Goal: Task Accomplishment & Management: Complete application form

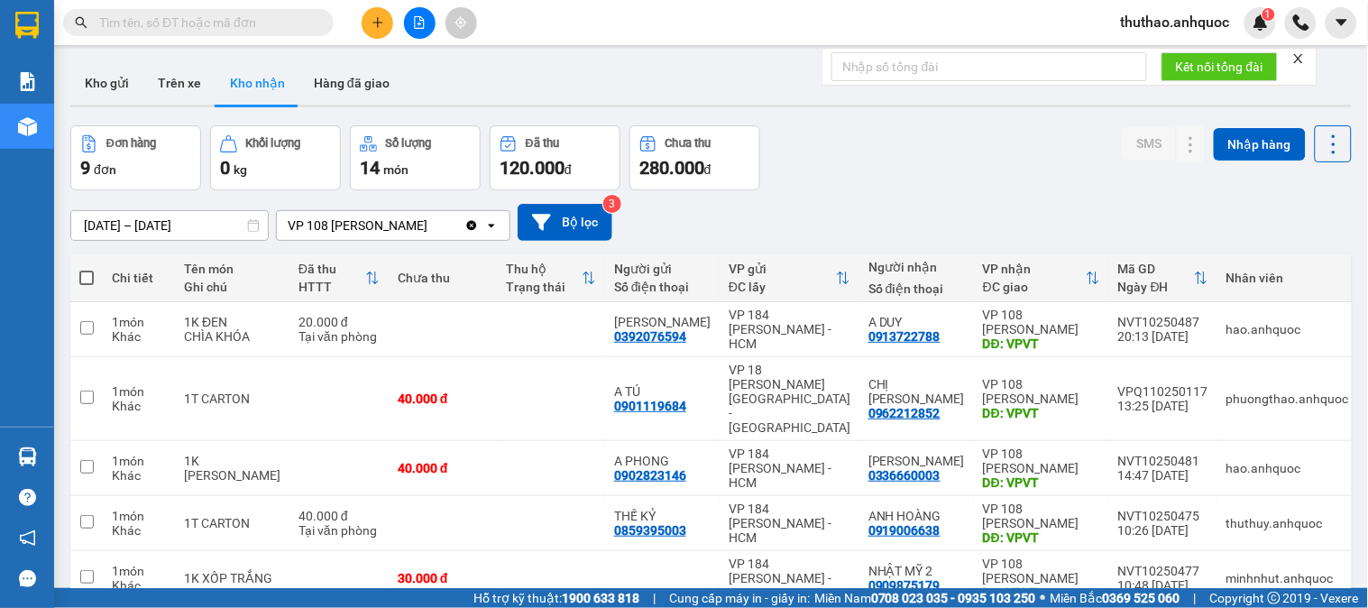
click at [87, 226] on input "11/10/2025 – 13/10/2025" at bounding box center [169, 225] width 197 height 29
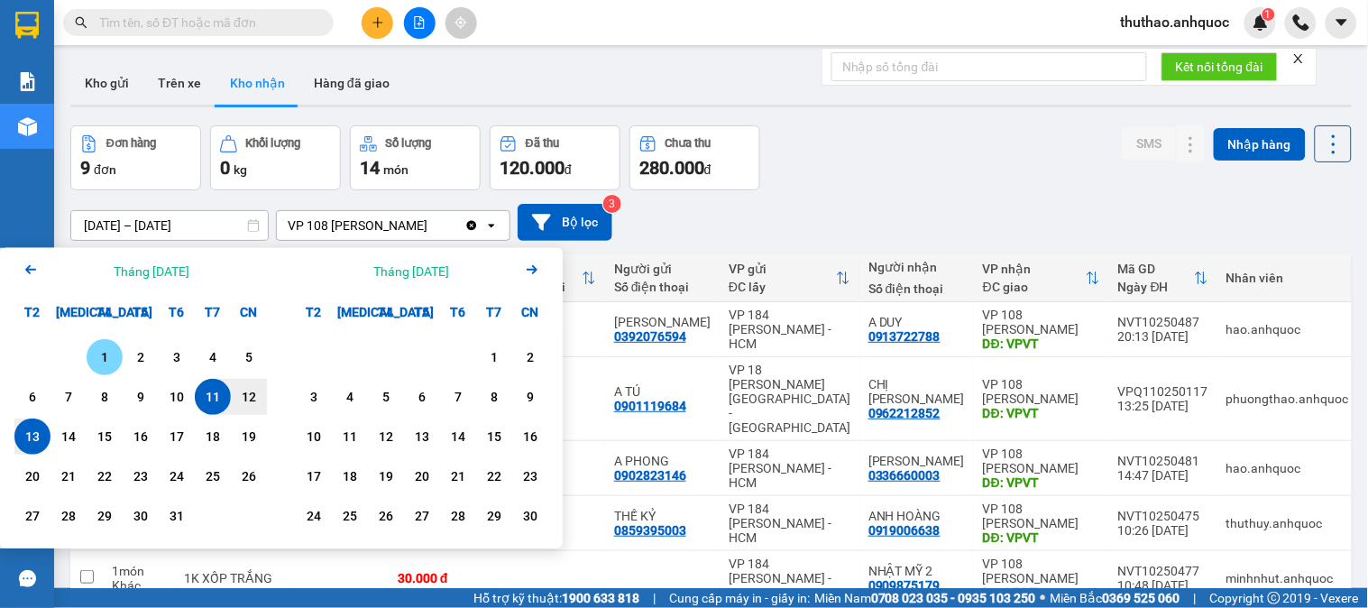
click at [96, 354] on div "1" at bounding box center [104, 357] width 25 height 22
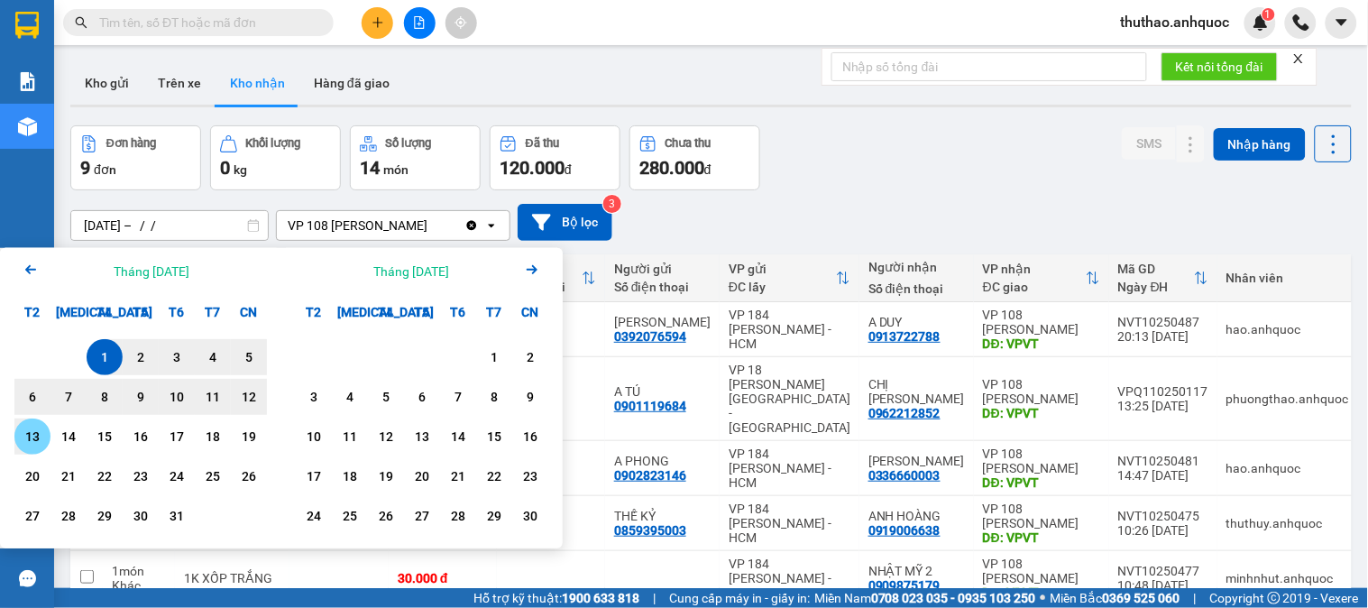
click at [33, 434] on div "13" at bounding box center [32, 437] width 25 height 22
type input "01/10/2025 – 13/10/2025"
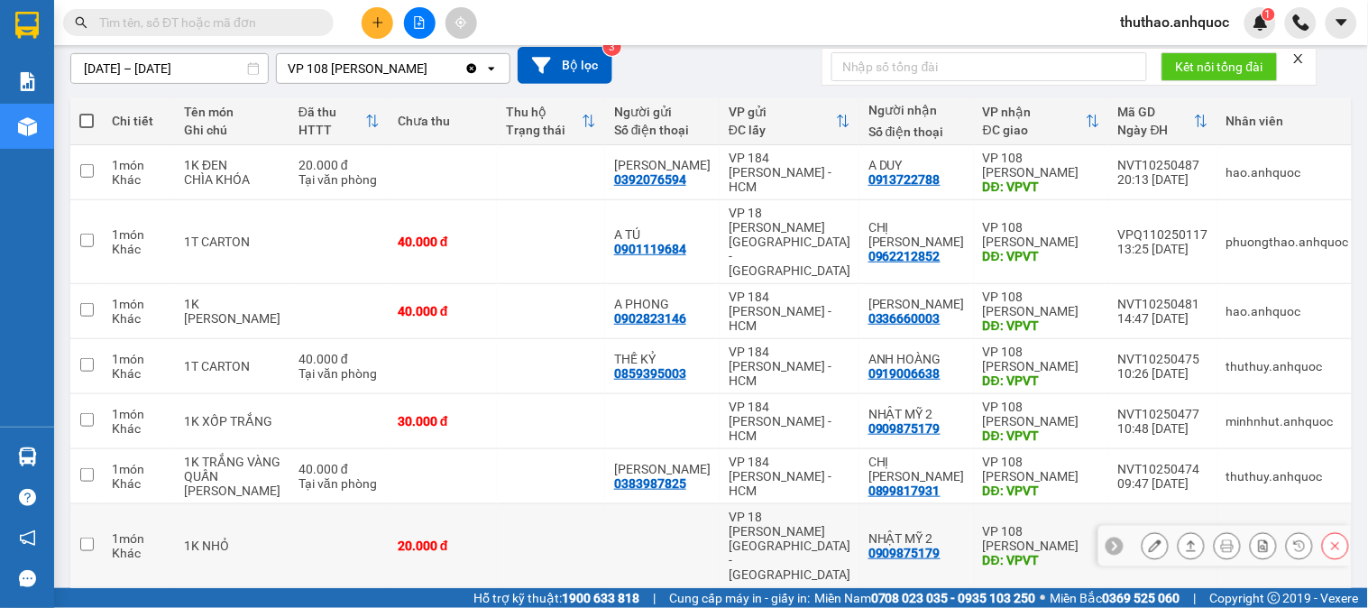
scroll to position [339, 0]
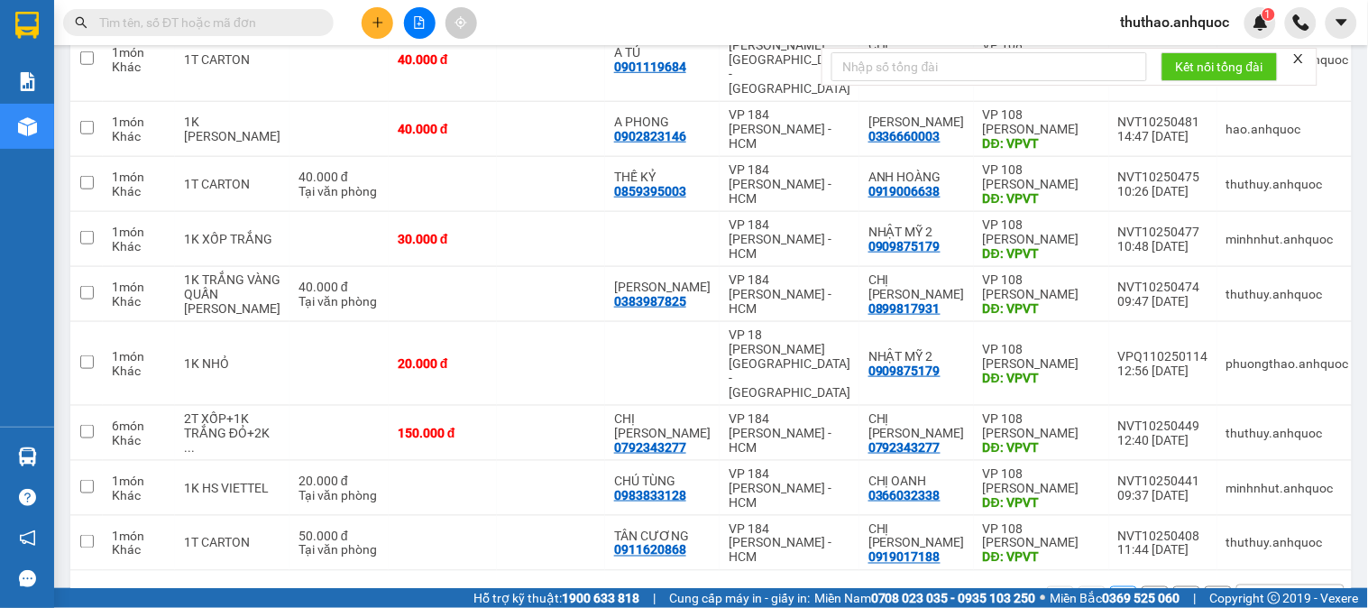
click at [1269, 591] on div "10 / trang" at bounding box center [1276, 600] width 56 height 18
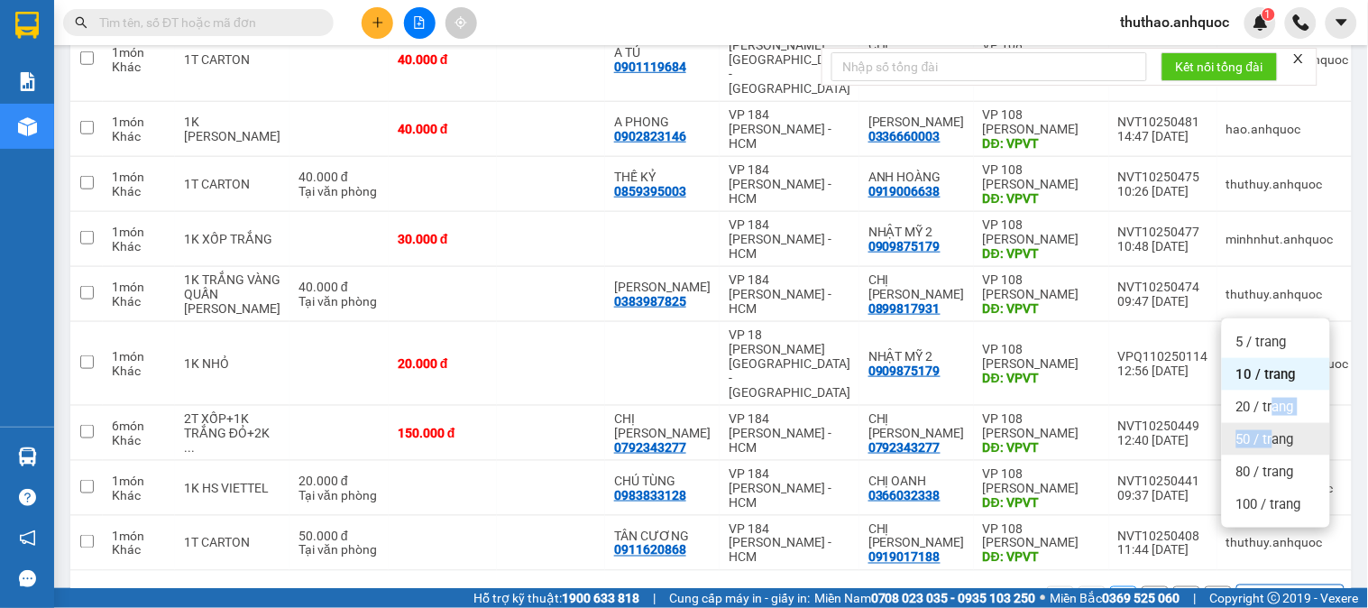
drag, startPoint x: 1271, startPoint y: 408, endPoint x: 1273, endPoint y: 436, distance: 28.9
click at [1273, 436] on ul "5 / trang 10 / trang 20 / trang 50 / trang 80 / trang 100 / trang" at bounding box center [1276, 422] width 108 height 209
click at [1273, 436] on span "50 / trang" at bounding box center [1265, 439] width 58 height 18
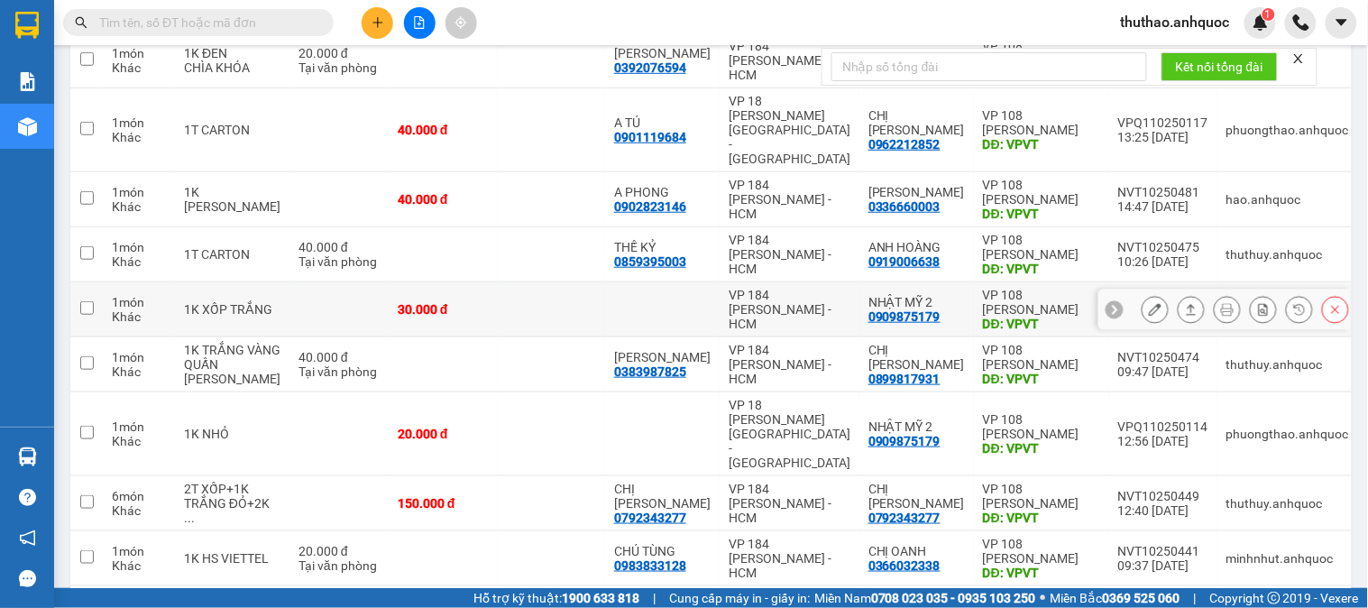
scroll to position [0, 0]
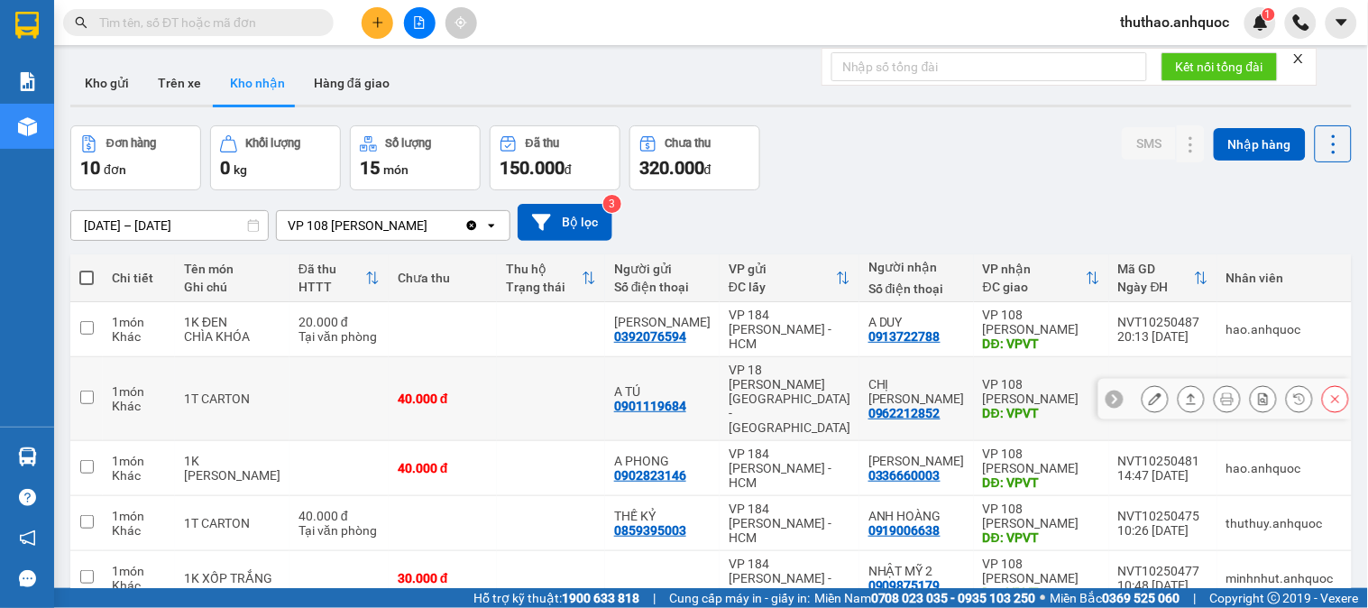
scroll to position [100, 0]
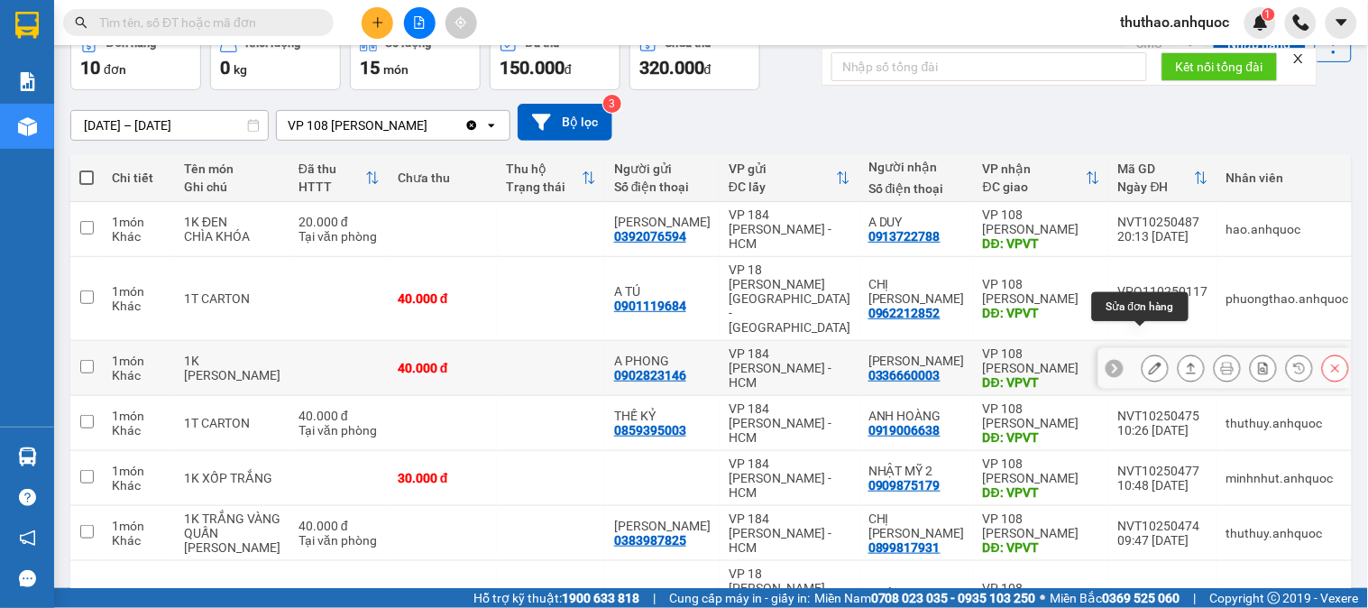
click at [1142, 353] on button at bounding box center [1154, 369] width 25 height 32
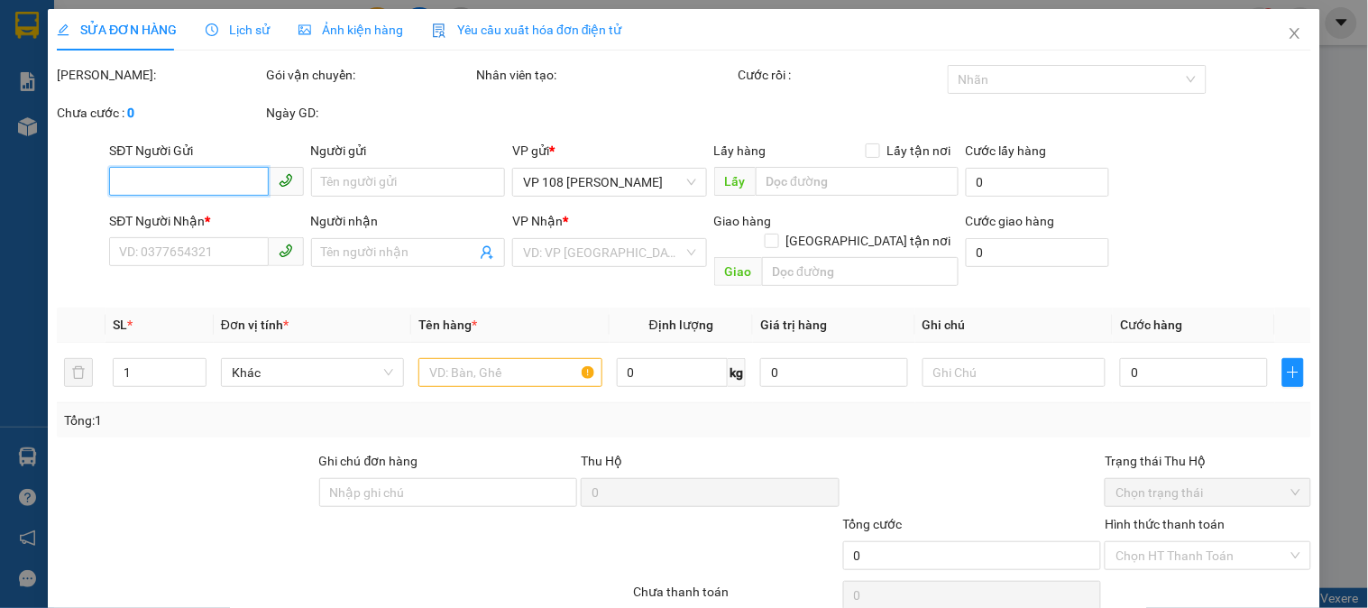
type input "0902823146"
type input "A PHONG"
type input "0336660003"
type input "ANH TIẾN"
type input "VPVT"
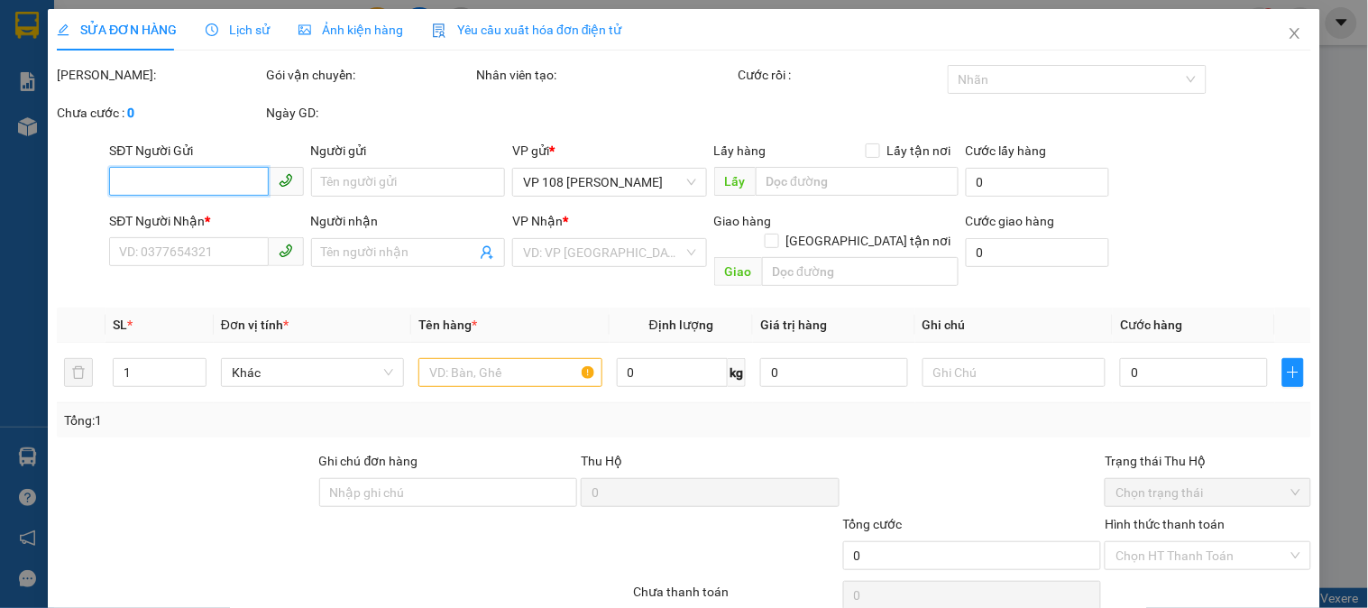
type input "40.000"
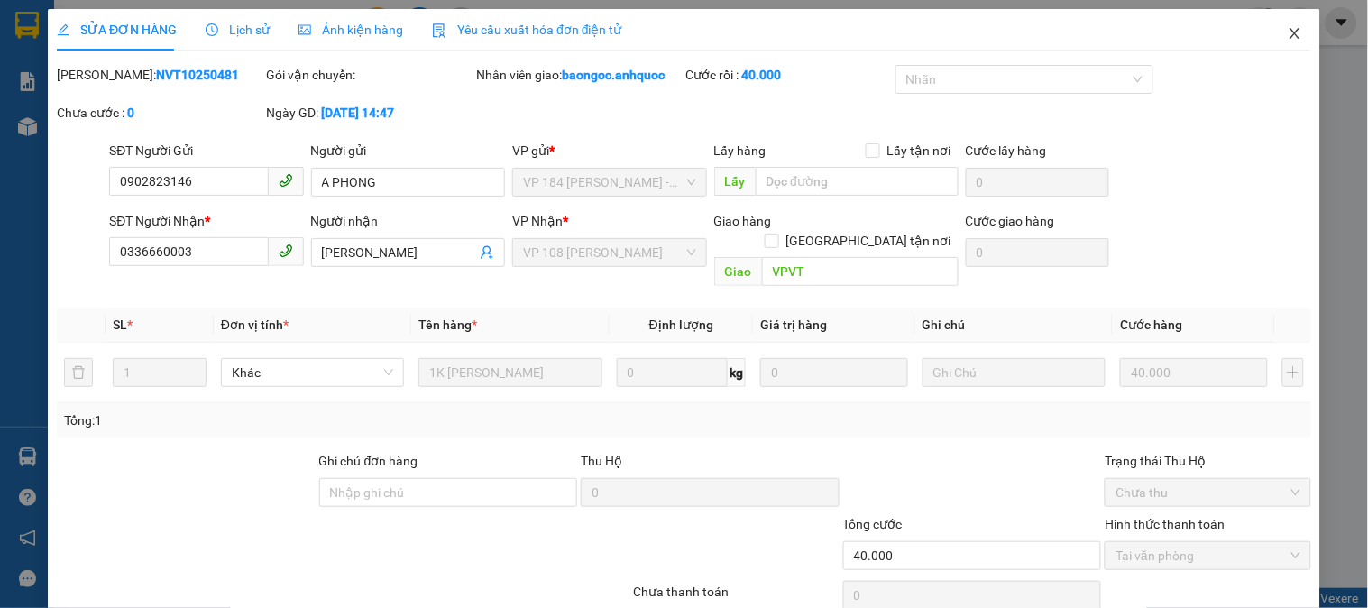
click at [1288, 30] on icon "close" at bounding box center [1295, 33] width 14 height 14
